Goal: Information Seeking & Learning: Check status

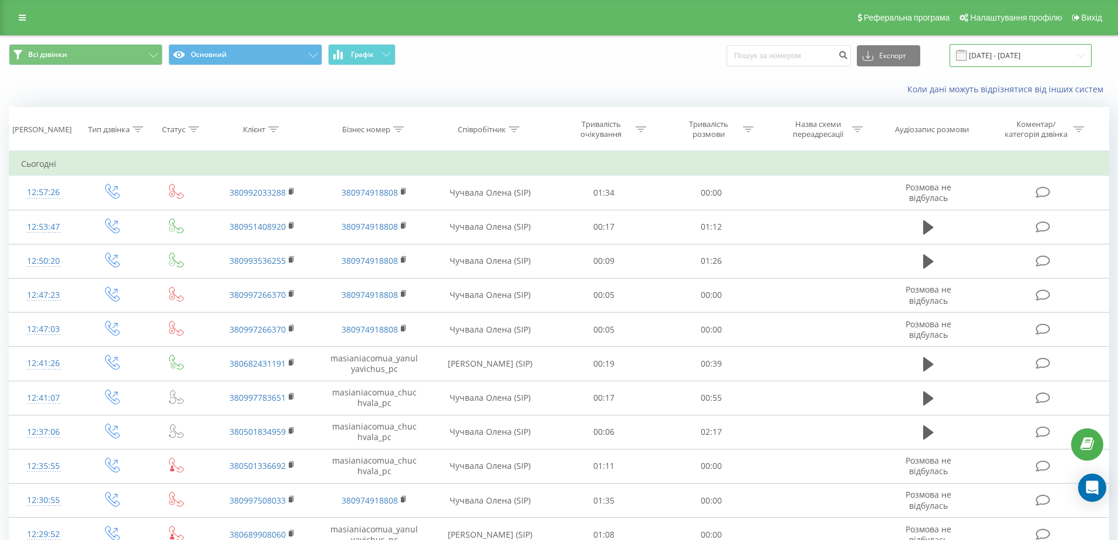
click at [1010, 56] on input "[DATE] - [DATE]" at bounding box center [1021, 55] width 142 height 23
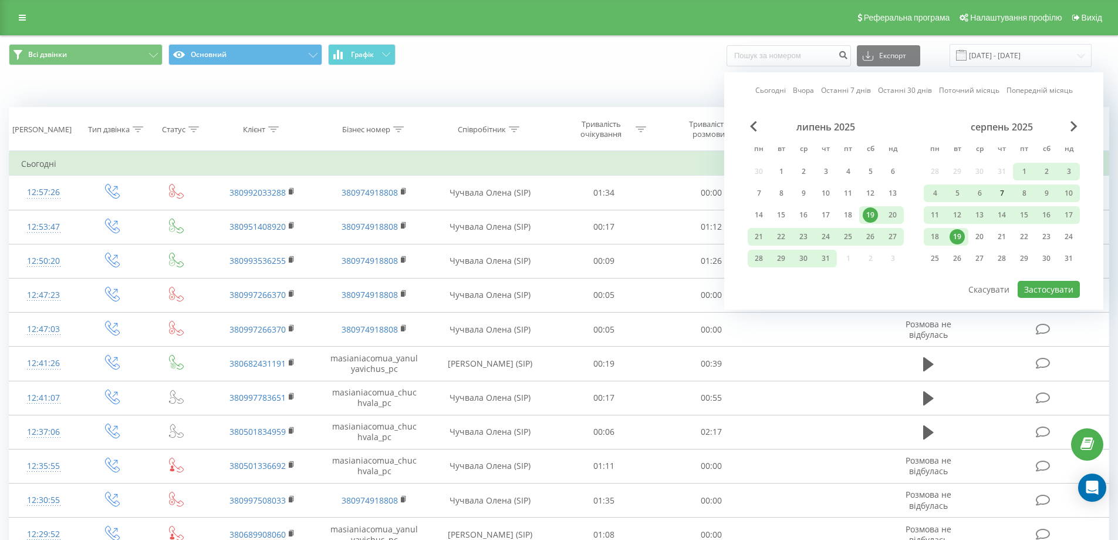
click at [1002, 193] on div "7" at bounding box center [1002, 193] width 15 height 15
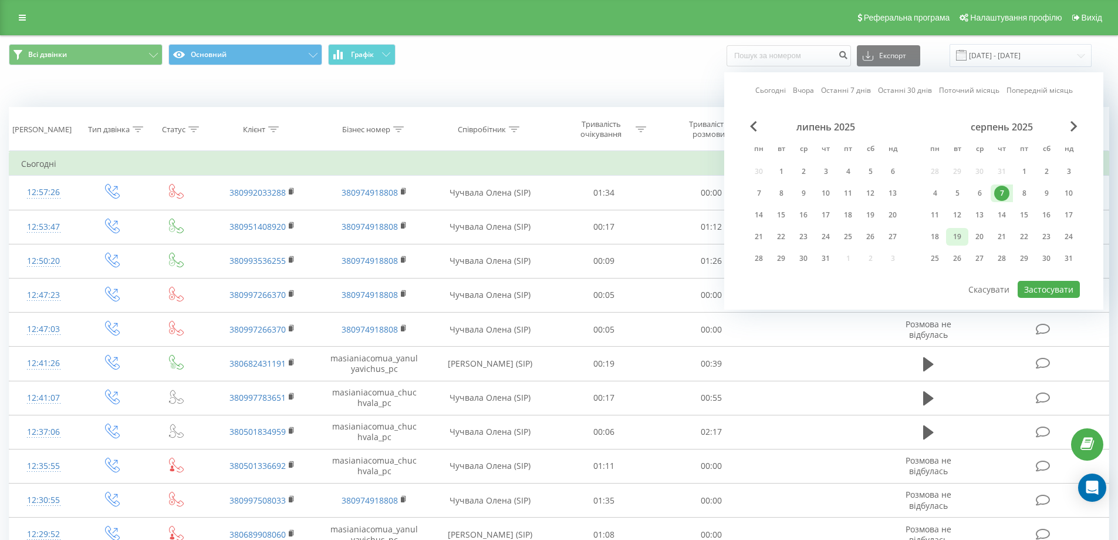
click at [960, 237] on div "19" at bounding box center [957, 236] width 15 height 15
click at [1046, 290] on button "Застосувати" at bounding box center [1049, 289] width 62 height 17
type input "[DATE] - [DATE]"
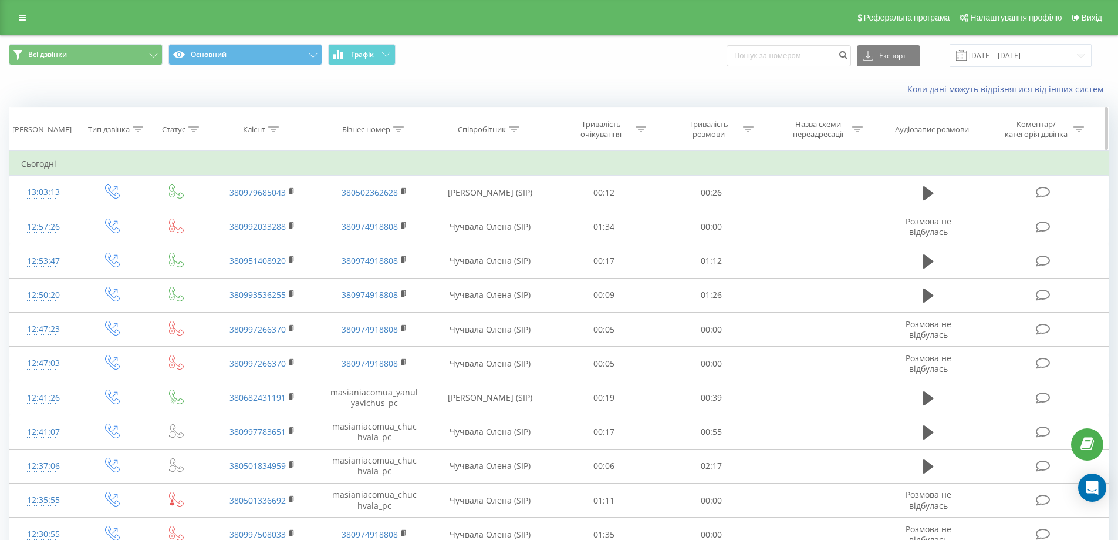
click at [498, 129] on div "Співробітник" at bounding box center [482, 129] width 48 height 10
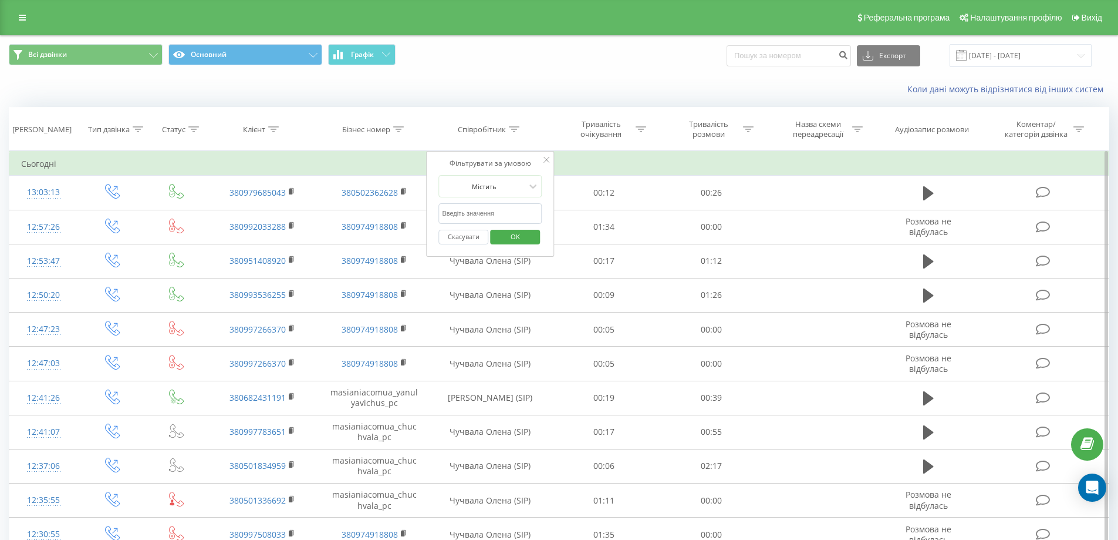
click at [515, 210] on input "text" at bounding box center [490, 213] width 103 height 21
click at [524, 238] on span "OK" at bounding box center [515, 236] width 33 height 18
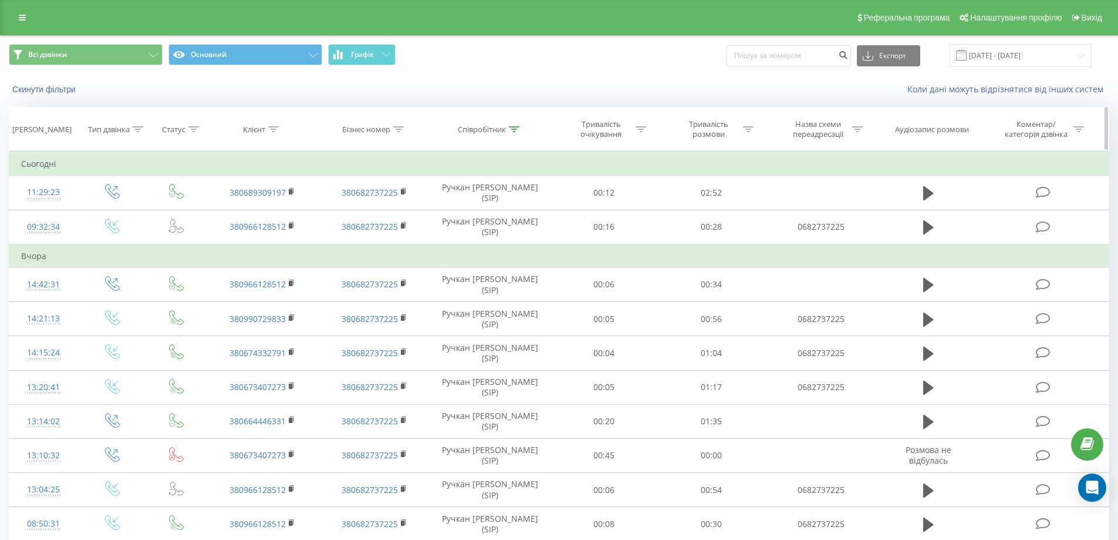
click at [186, 127] on div "Статус" at bounding box center [180, 129] width 37 height 10
click at [220, 130] on div "Клієнт" at bounding box center [263, 129] width 112 height 10
click at [233, 210] on input "text" at bounding box center [262, 213] width 103 height 21
drag, startPoint x: 123, startPoint y: 120, endPoint x: 131, endPoint y: 120, distance: 7.7
click at [124, 124] on div "Тип дзвінка" at bounding box center [109, 129] width 42 height 10
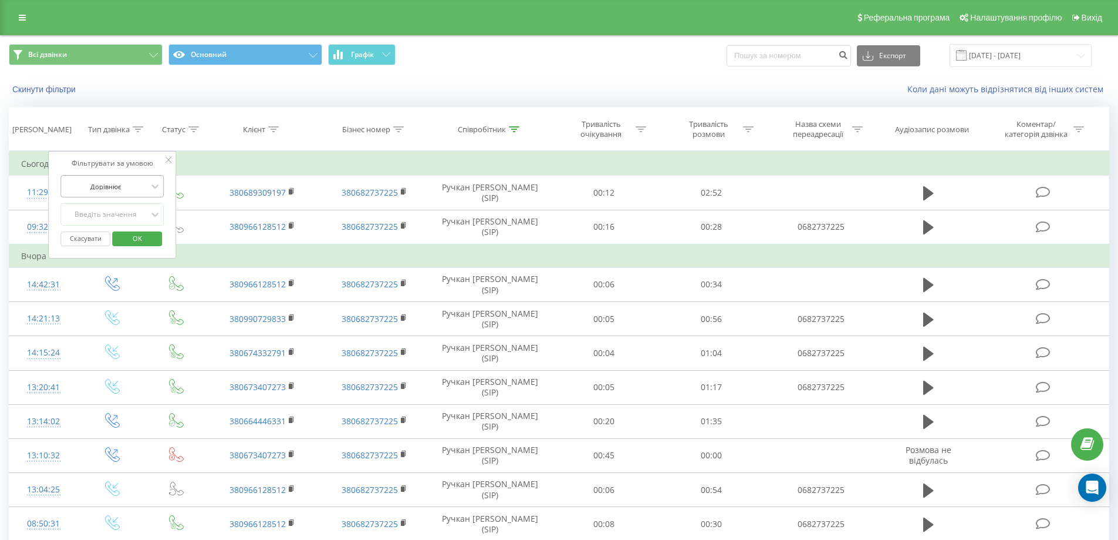
click at [132, 180] on div "Дорівнює" at bounding box center [106, 186] width 86 height 18
click at [132, 179] on div "Дорівнює" at bounding box center [106, 186] width 86 height 18
click at [137, 210] on div "Введіть значення" at bounding box center [106, 214] width 86 height 18
click at [133, 253] on div "Вихідний" at bounding box center [112, 256] width 102 height 19
click at [155, 235] on button "OK" at bounding box center [137, 238] width 50 height 15
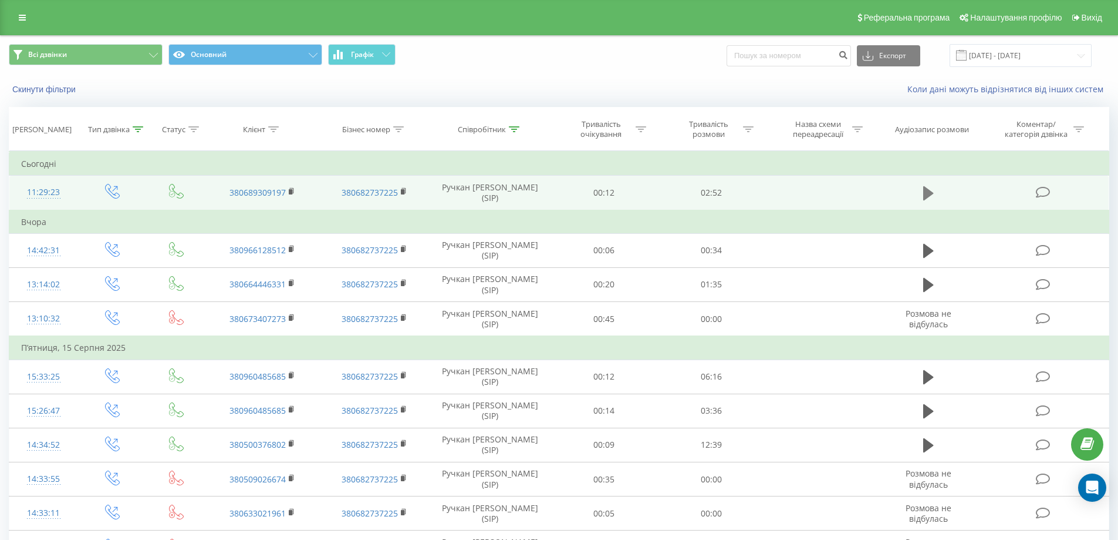
click at [929, 193] on icon at bounding box center [928, 193] width 11 height 14
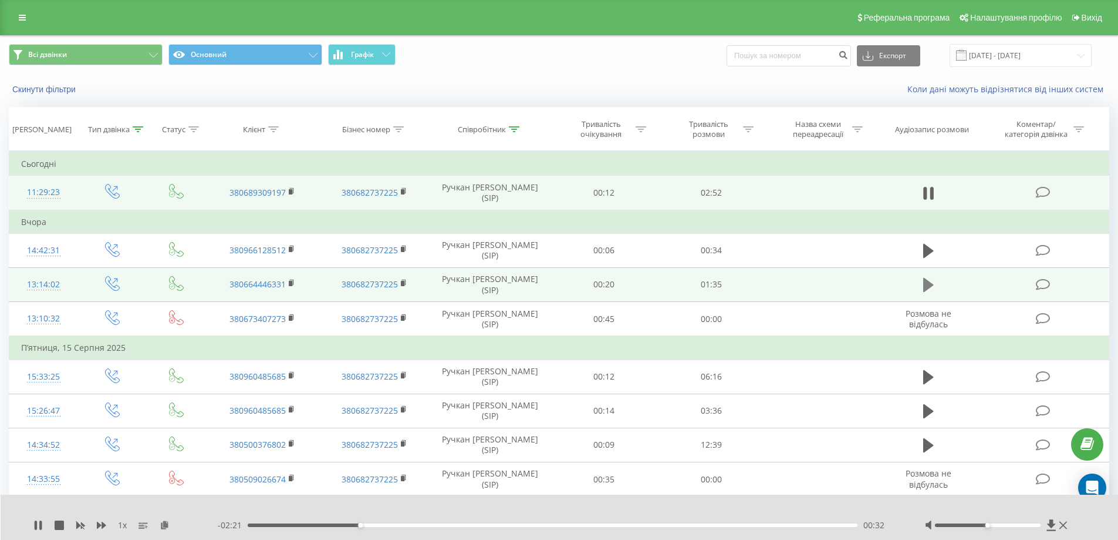
click at [926, 286] on icon at bounding box center [928, 285] width 11 height 14
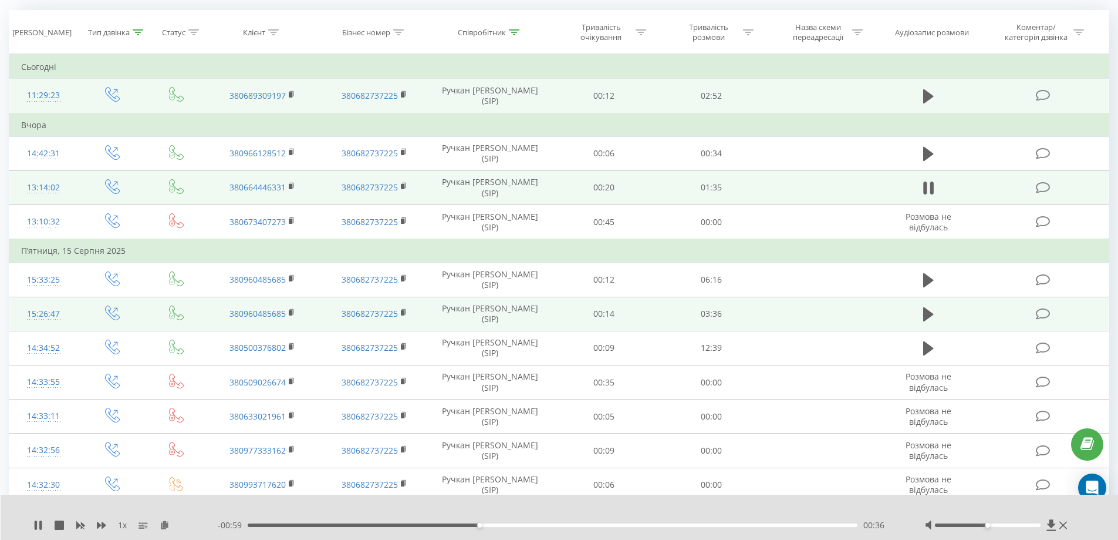
scroll to position [117, 0]
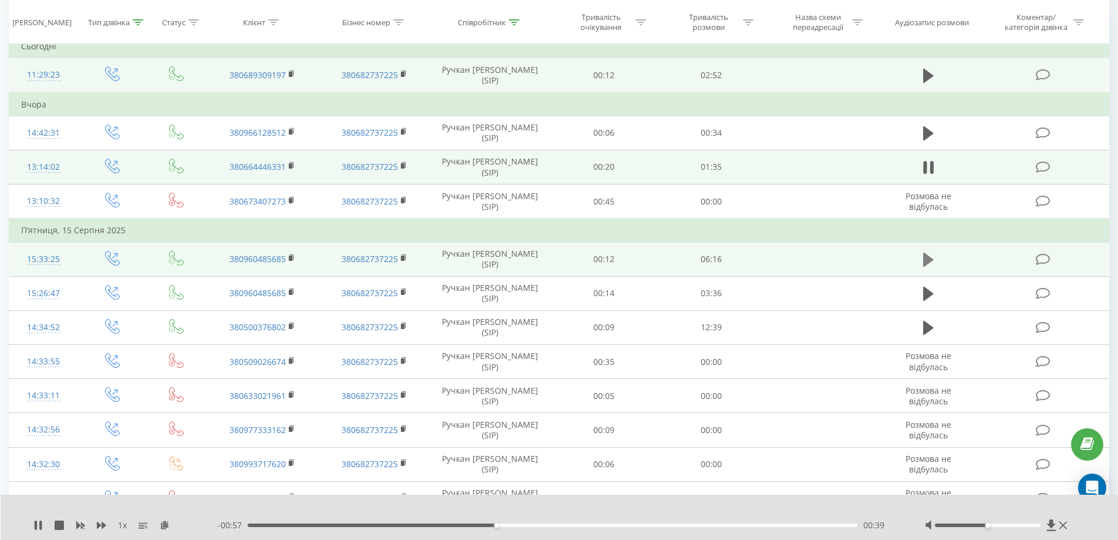
click at [923, 260] on icon at bounding box center [928, 259] width 11 height 14
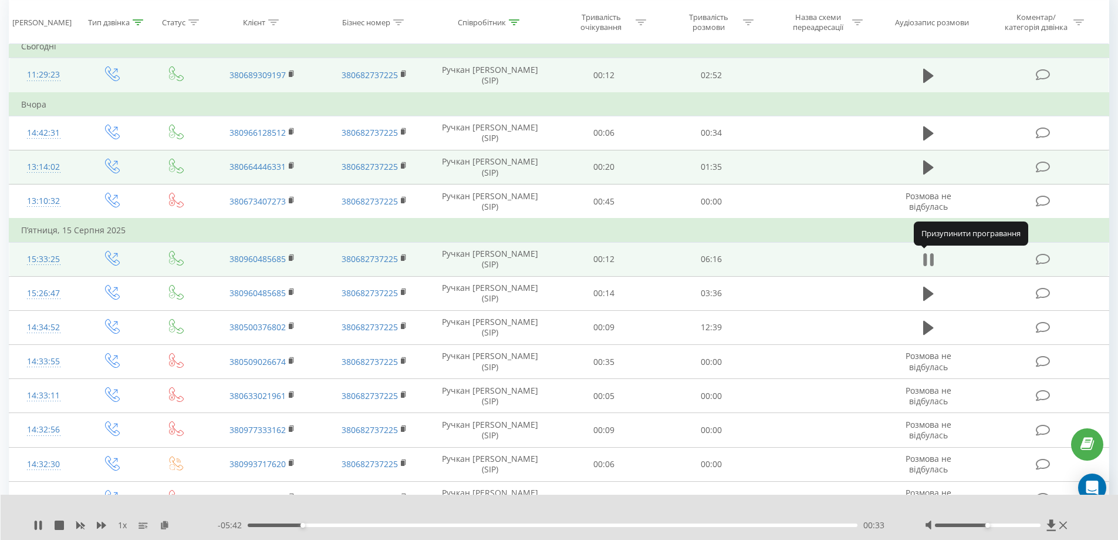
click at [922, 255] on button at bounding box center [929, 260] width 18 height 18
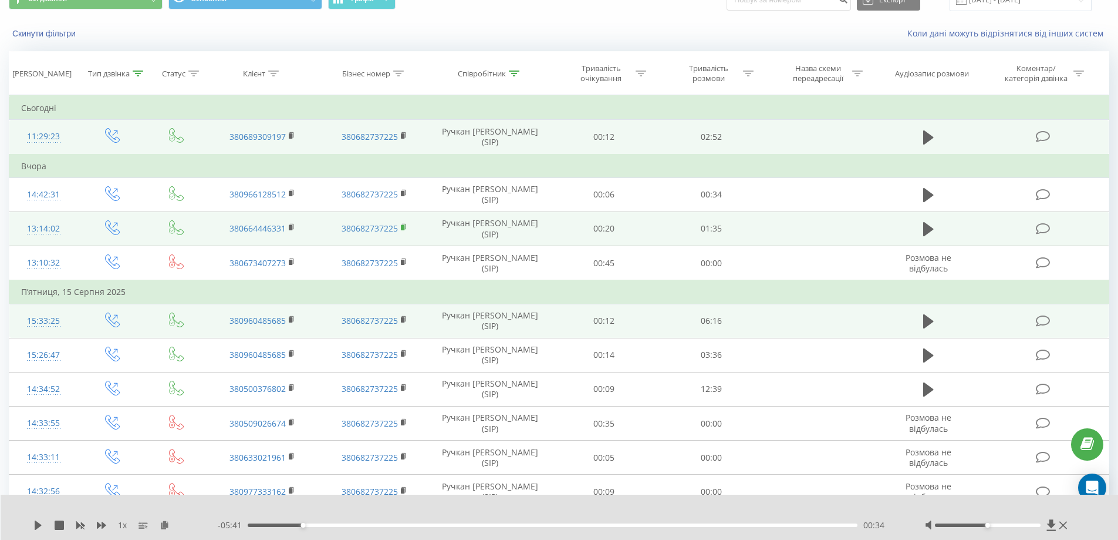
scroll to position [0, 0]
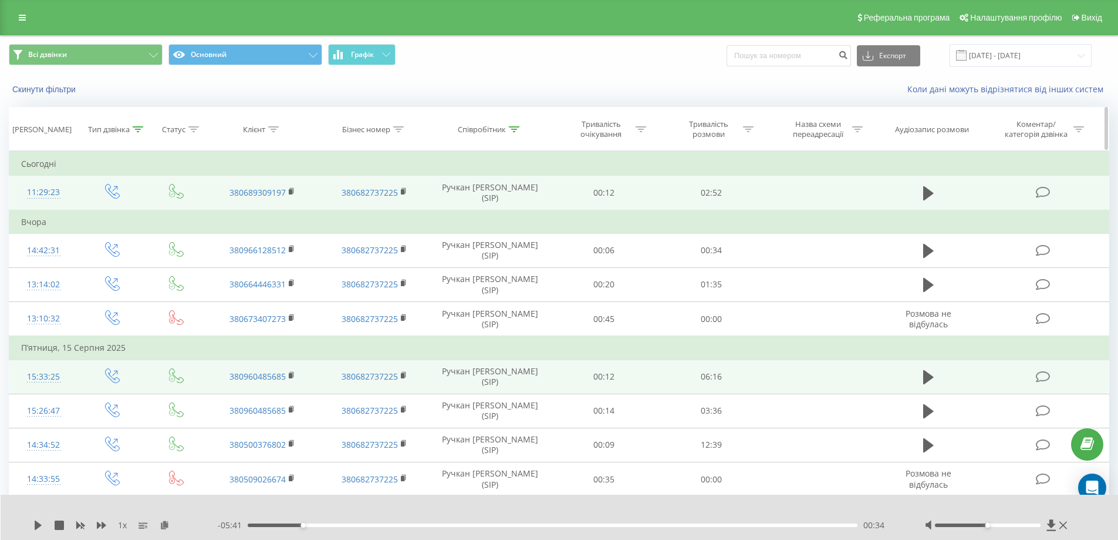
click at [509, 135] on th "Співробітник" at bounding box center [490, 128] width 120 height 43
click at [511, 132] on icon at bounding box center [514, 129] width 11 height 6
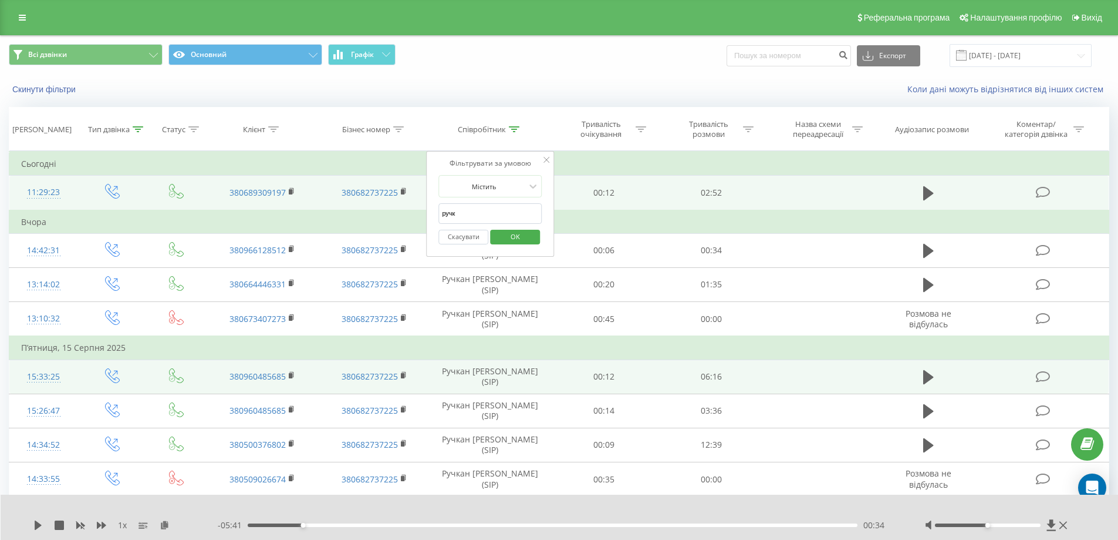
click at [501, 212] on input "ручк" at bounding box center [490, 213] width 103 height 21
click at [500, 212] on input "ручк" at bounding box center [490, 213] width 103 height 21
type input "бров"
click at [512, 237] on span "OK" at bounding box center [515, 236] width 33 height 18
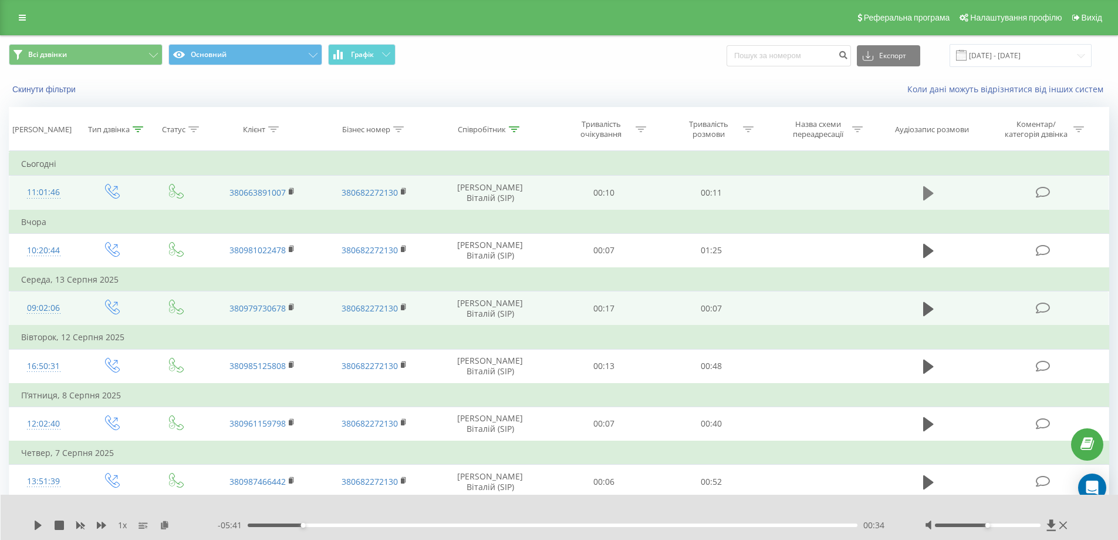
click at [925, 193] on icon at bounding box center [928, 193] width 11 height 16
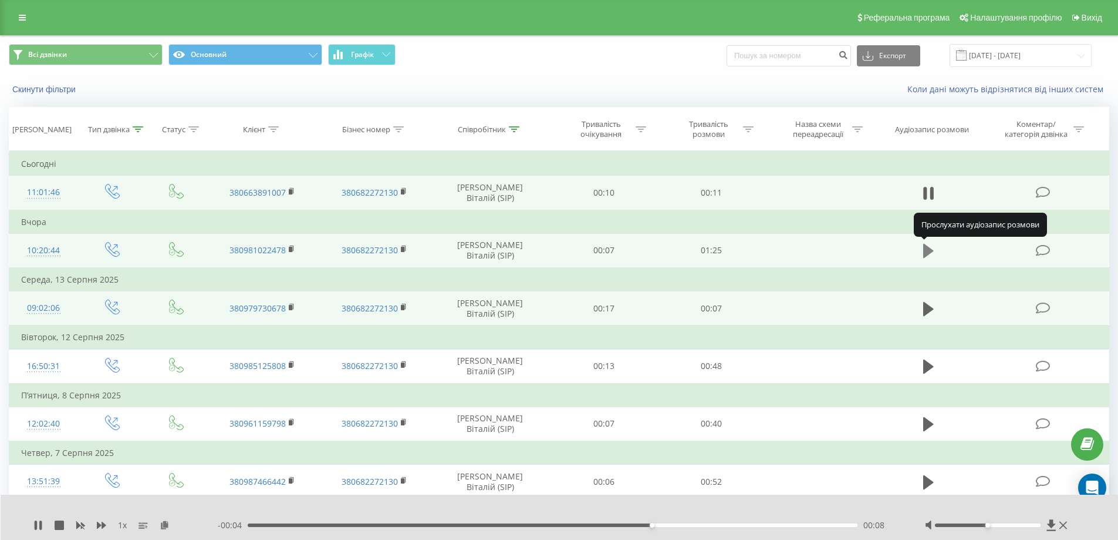
click at [926, 251] on icon at bounding box center [928, 251] width 11 height 14
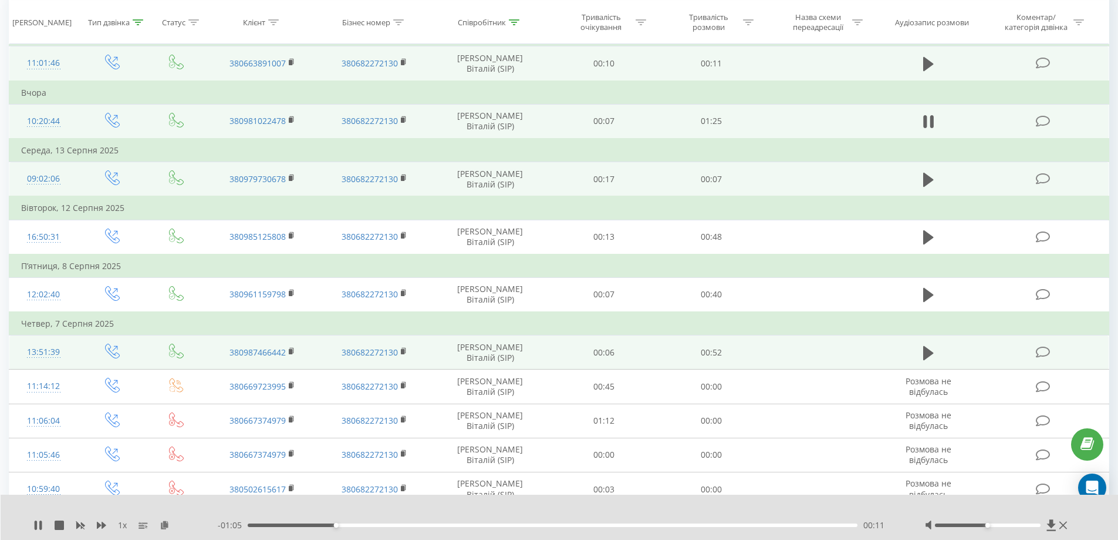
scroll to position [56, 0]
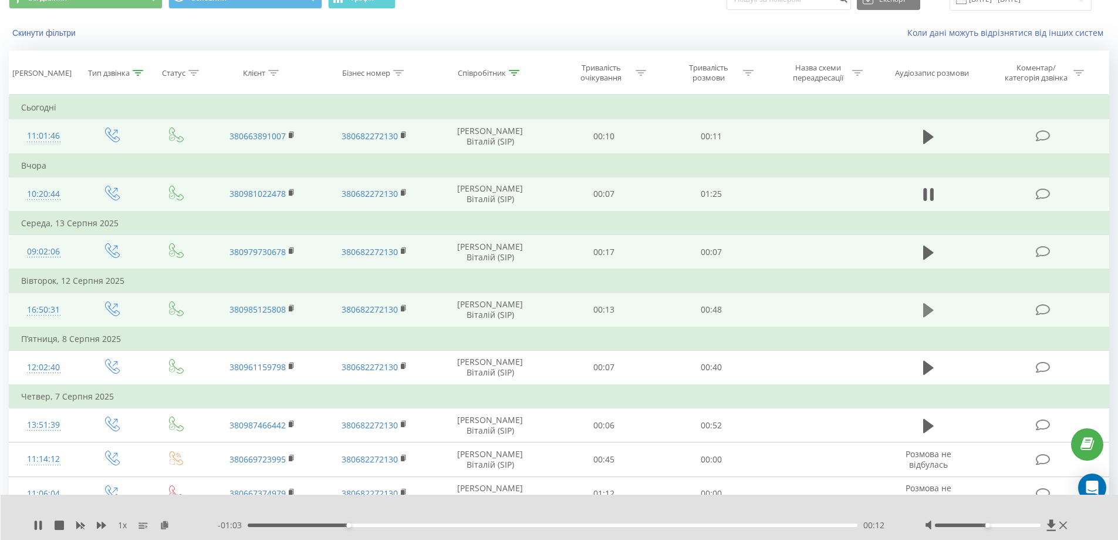
click at [923, 311] on icon at bounding box center [928, 310] width 11 height 14
click at [42, 524] on icon at bounding box center [37, 524] width 9 height 9
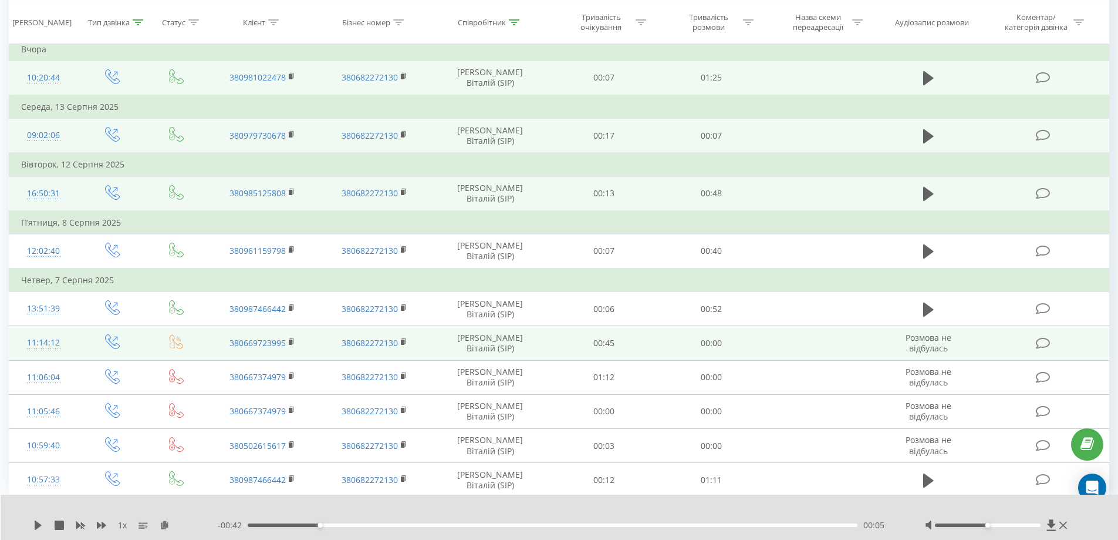
scroll to position [174, 0]
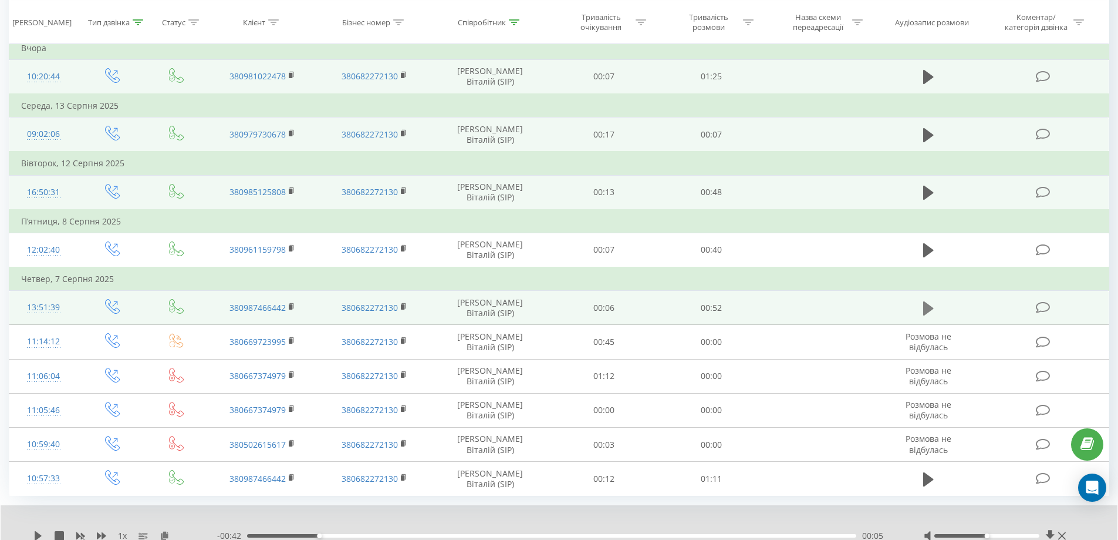
click at [929, 314] on icon at bounding box center [928, 308] width 11 height 16
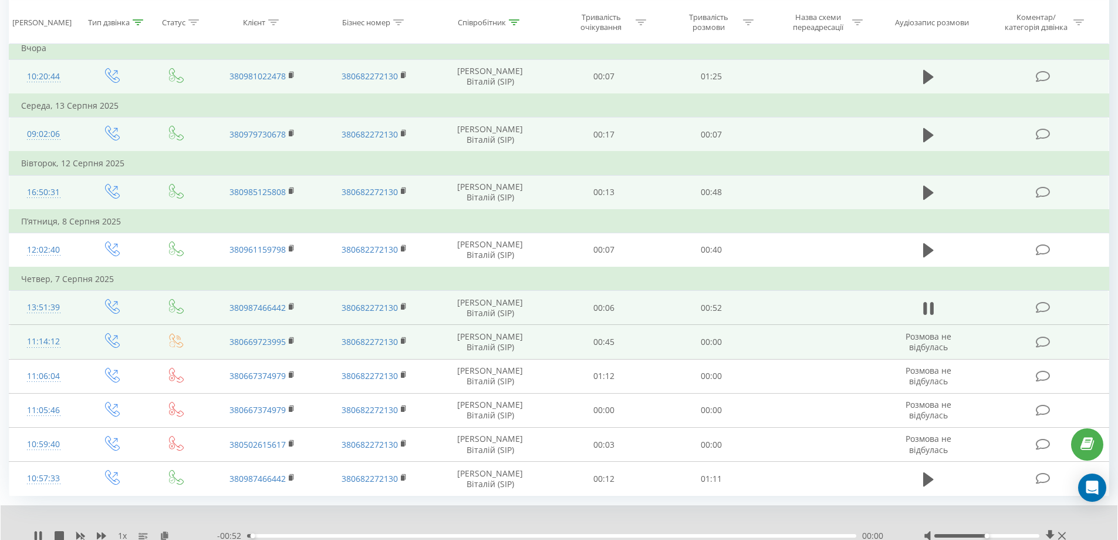
scroll to position [219, 0]
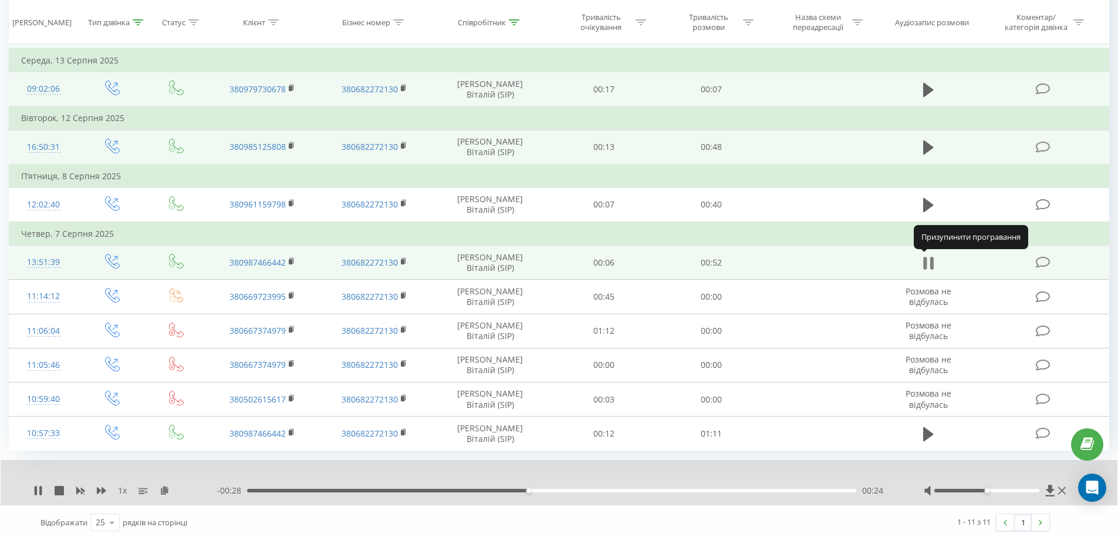
click at [924, 265] on icon at bounding box center [925, 263] width 4 height 13
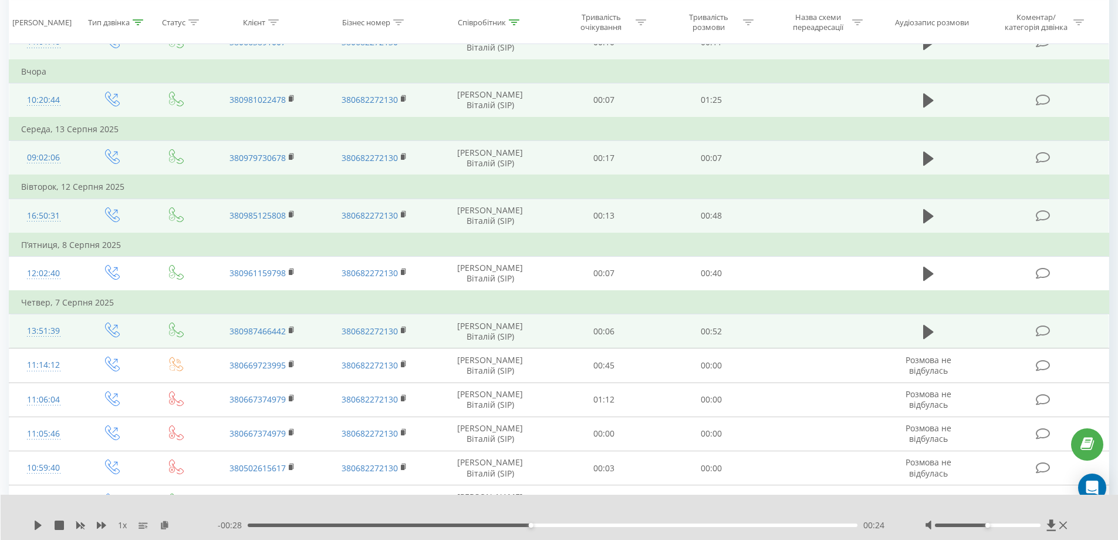
scroll to position [0, 0]
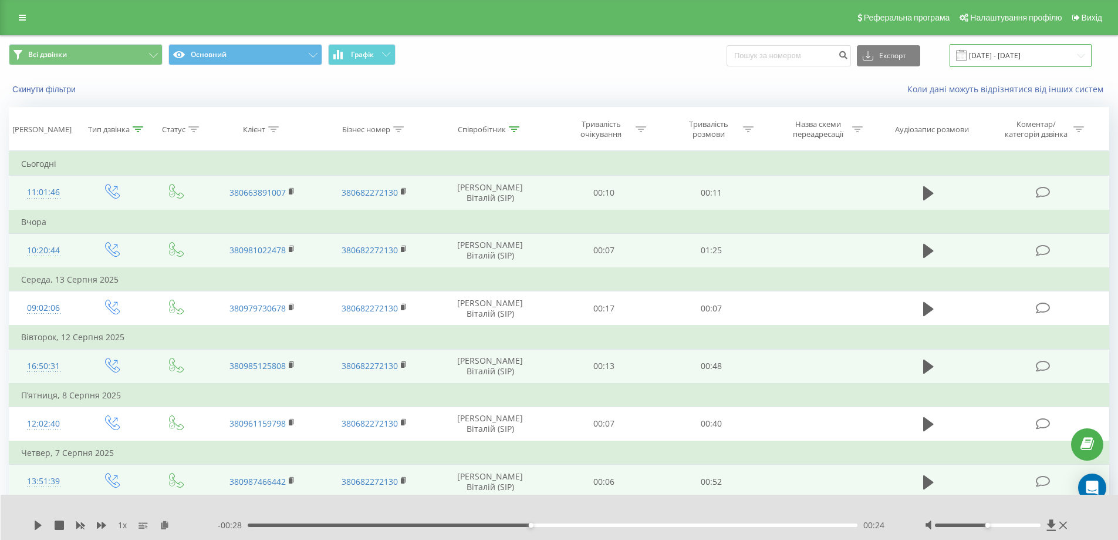
click at [1017, 53] on input "[DATE] - [DATE]" at bounding box center [1021, 55] width 142 height 23
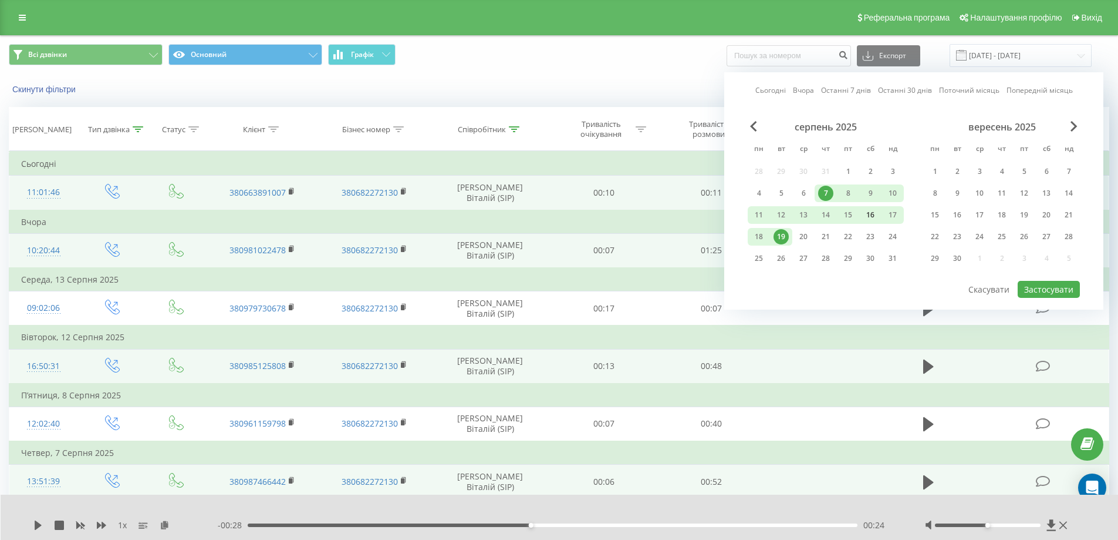
click at [867, 217] on div "16" at bounding box center [870, 214] width 15 height 15
click at [783, 239] on div "19" at bounding box center [781, 236] width 15 height 15
click at [1041, 288] on button "Застосувати" at bounding box center [1049, 289] width 62 height 17
type input "[DATE] - [DATE]"
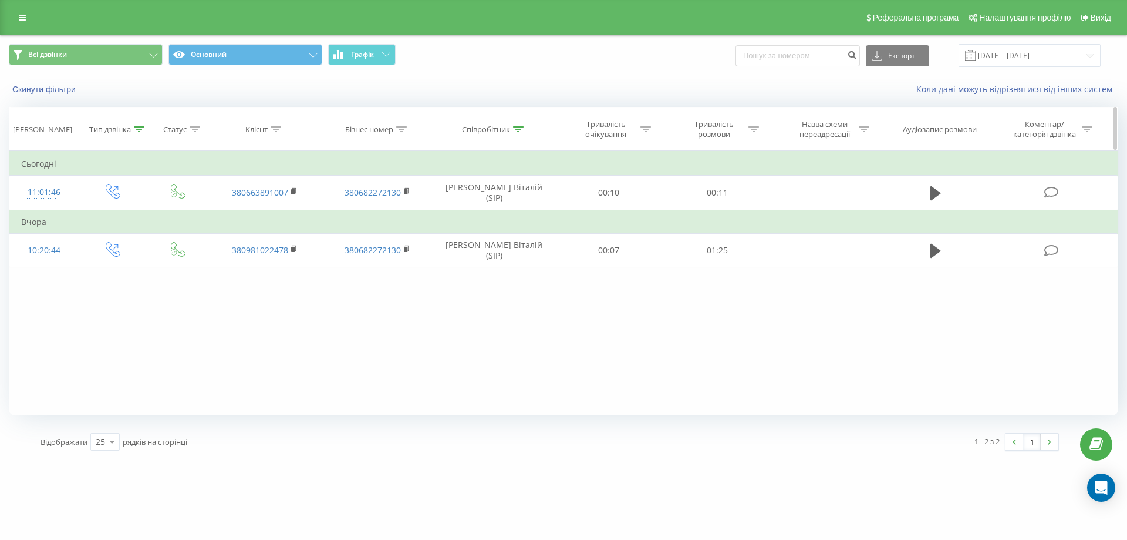
click at [517, 132] on icon at bounding box center [518, 129] width 11 height 6
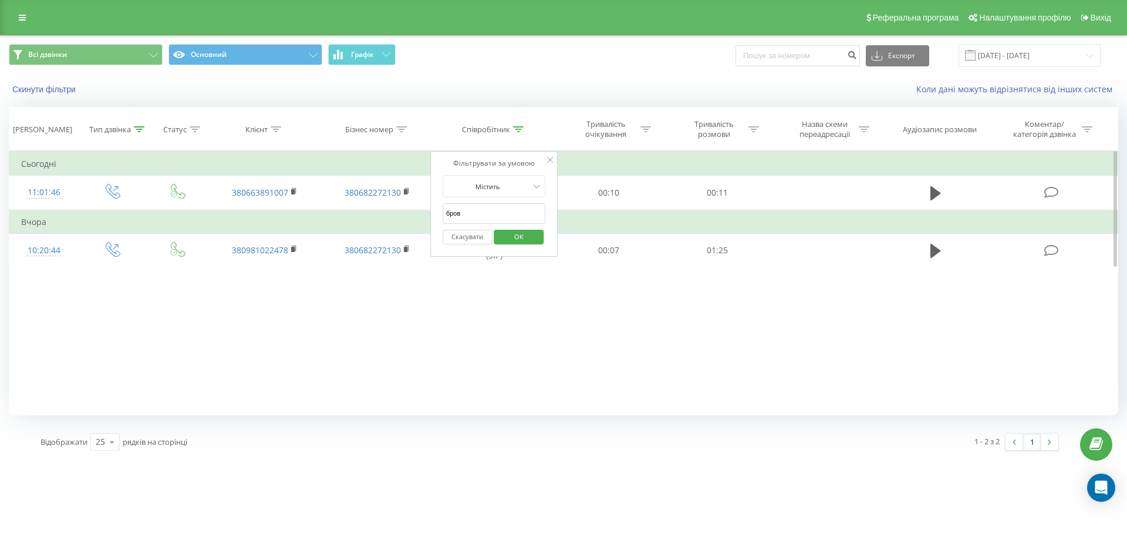
click at [503, 204] on form "Містить бров Скасувати OK" at bounding box center [494, 212] width 103 height 75
click at [501, 210] on input "бров" at bounding box center [494, 213] width 103 height 21
type input "дат"
click at [520, 237] on span "OK" at bounding box center [519, 236] width 33 height 18
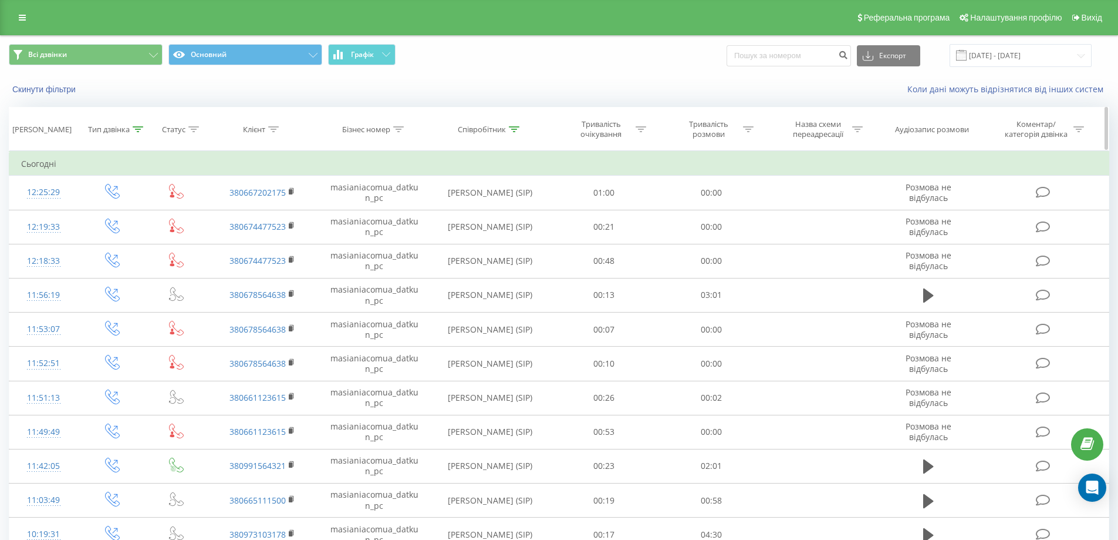
click at [143, 133] on div at bounding box center [138, 129] width 11 height 10
click at [109, 190] on div at bounding box center [105, 186] width 83 height 11
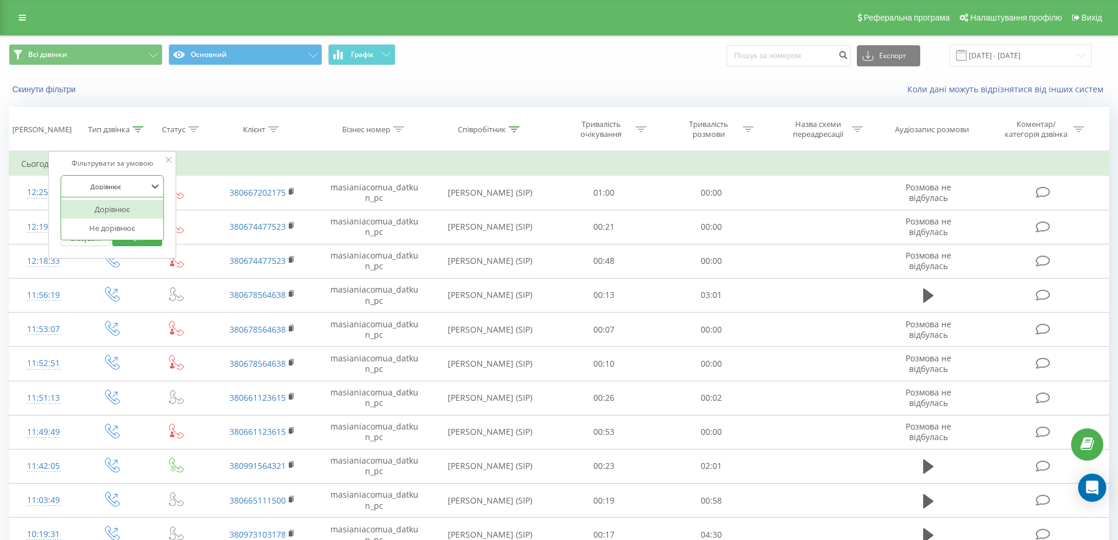
click at [109, 190] on div at bounding box center [105, 186] width 83 height 11
click at [113, 217] on div at bounding box center [105, 214] width 83 height 11
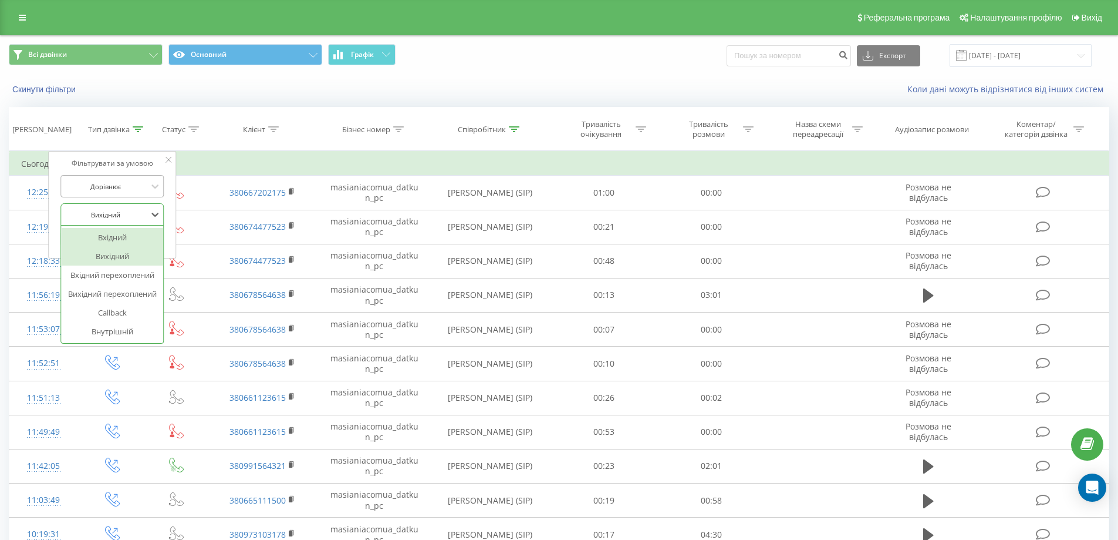
click at [143, 186] on div at bounding box center [105, 186] width 83 height 11
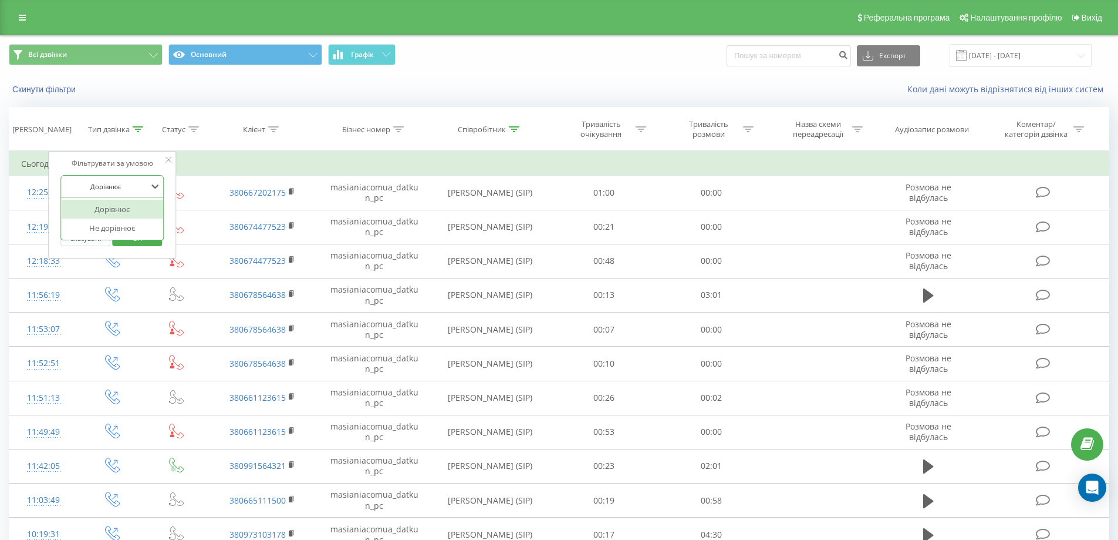
click at [168, 161] on icon at bounding box center [169, 160] width 6 height 6
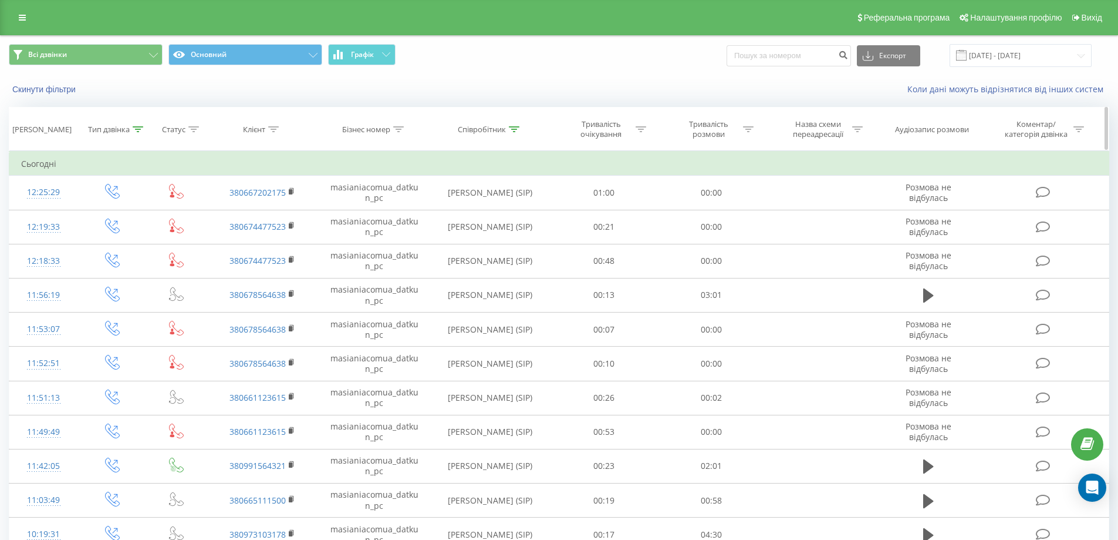
click at [133, 134] on div "Тип дзвінка" at bounding box center [115, 129] width 55 height 10
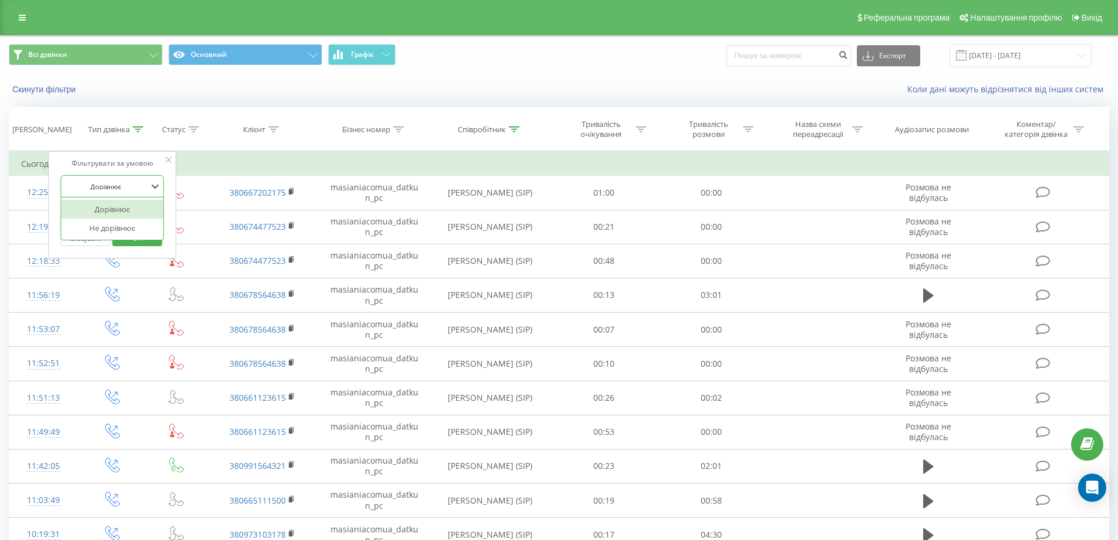
click at [126, 187] on div at bounding box center [105, 186] width 83 height 11
click at [136, 184] on div at bounding box center [105, 186] width 83 height 11
click at [154, 184] on icon at bounding box center [155, 186] width 12 height 12
click at [153, 193] on div at bounding box center [155, 186] width 13 height 18
click at [146, 216] on div at bounding box center [105, 214] width 83 height 11
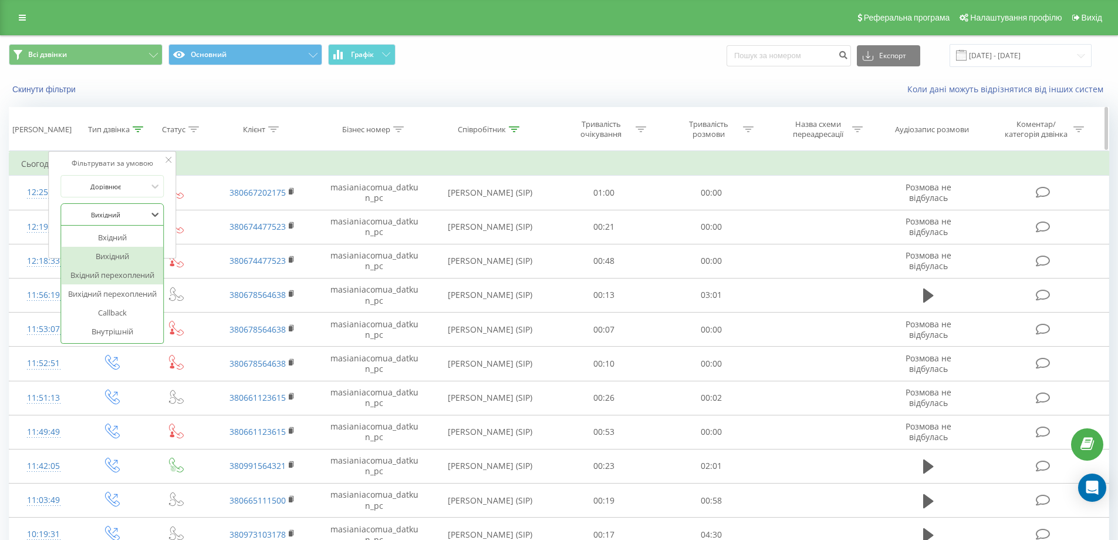
click at [217, 133] on div "Клієнт" at bounding box center [263, 129] width 112 height 10
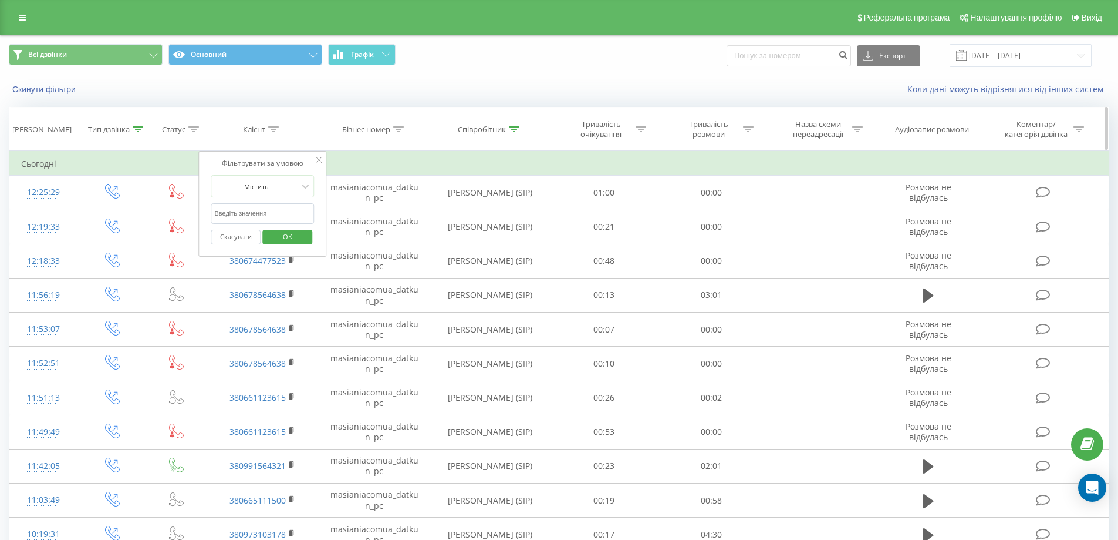
click at [198, 128] on icon at bounding box center [193, 129] width 11 height 6
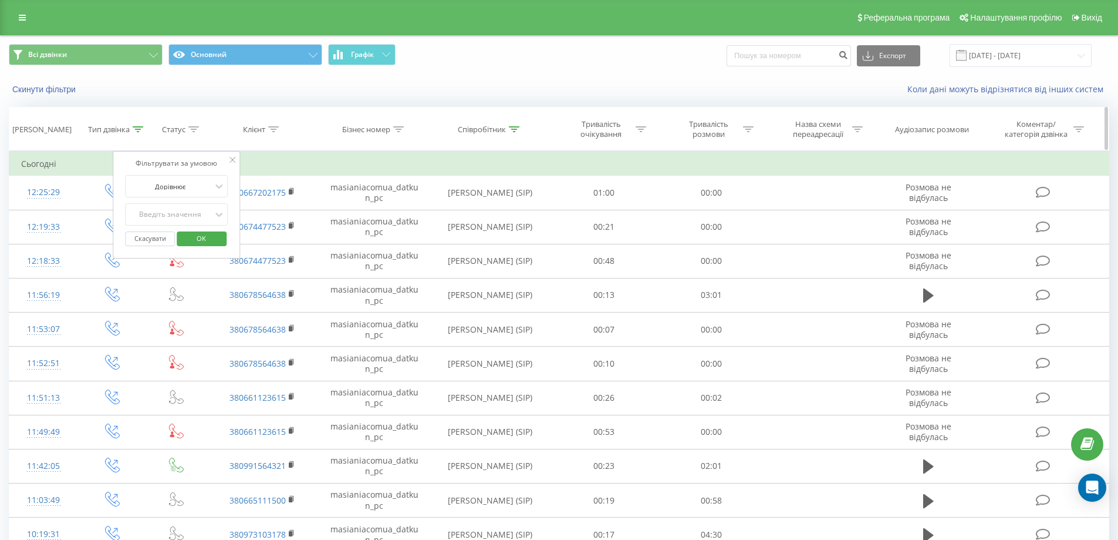
click at [141, 127] on icon at bounding box center [138, 129] width 11 height 6
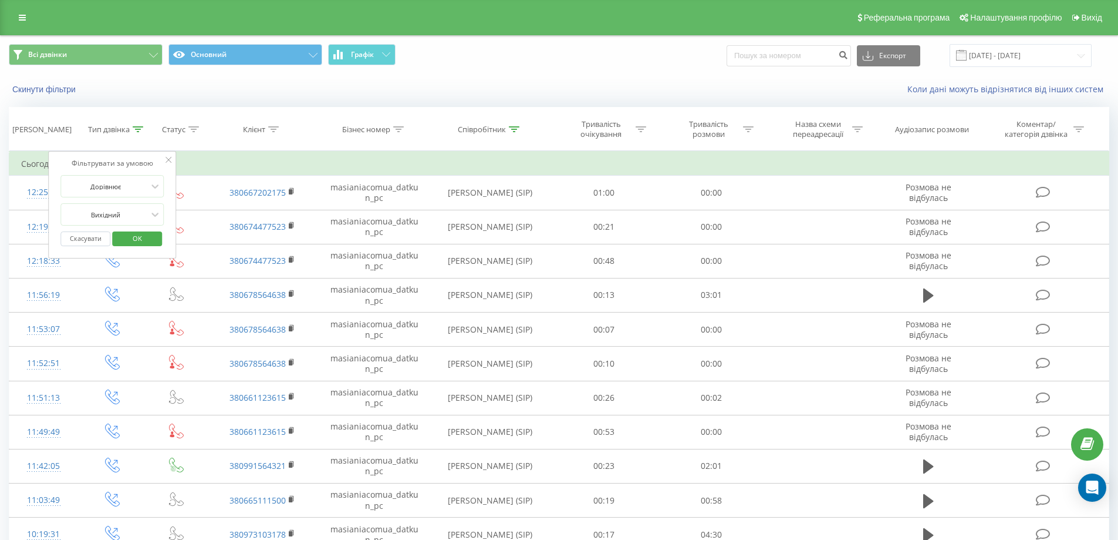
click at [167, 161] on icon at bounding box center [169, 160] width 6 height 6
click at [141, 124] on div "Тип дзвінка" at bounding box center [115, 129] width 55 height 10
click at [133, 187] on div at bounding box center [105, 186] width 83 height 11
click at [129, 214] on div "Дорівнює" at bounding box center [112, 209] width 102 height 19
click at [79, 237] on button "Скасувати" at bounding box center [85, 238] width 50 height 15
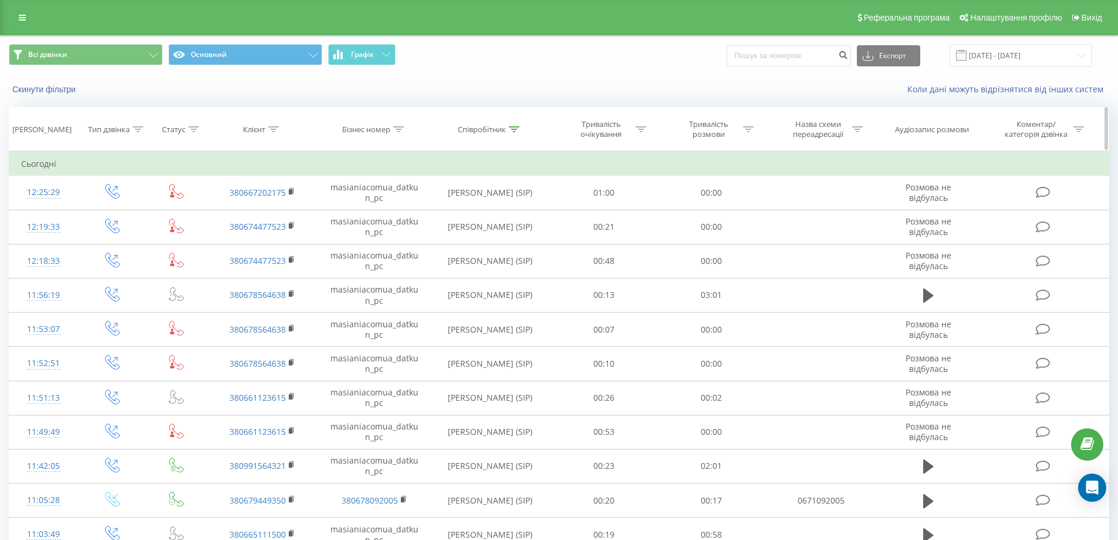
click at [753, 126] on div "Тривалість розмови" at bounding box center [711, 129] width 107 height 20
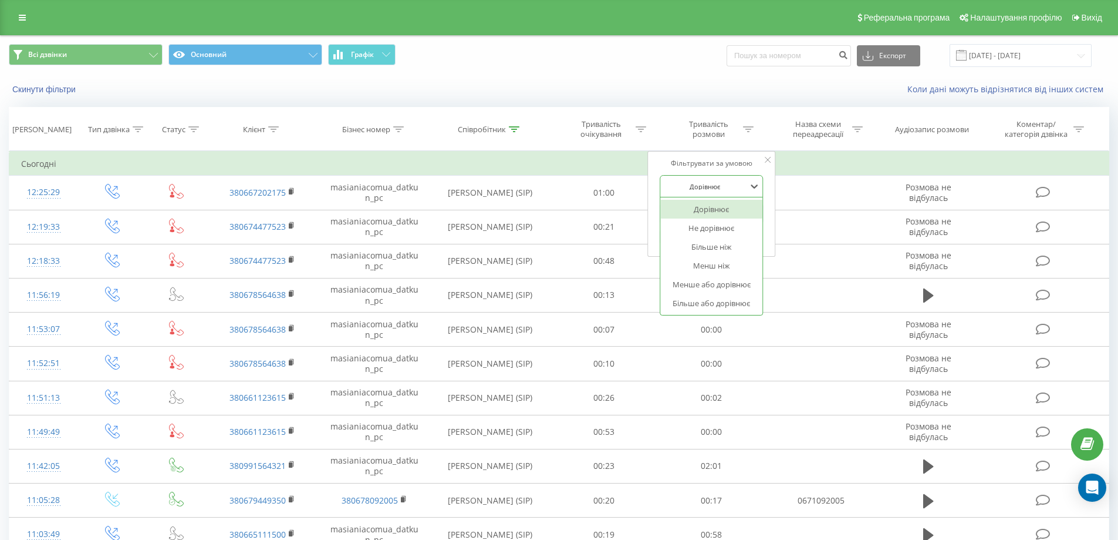
click at [722, 186] on div at bounding box center [704, 186] width 83 height 11
click at [721, 250] on div "Більше ніж" at bounding box center [711, 246] width 102 height 19
click at [717, 220] on input "text" at bounding box center [711, 213] width 103 height 21
type input "01:00"
click at [741, 233] on span "OK" at bounding box center [736, 236] width 33 height 18
